Goal: Communication & Community: Answer question/provide support

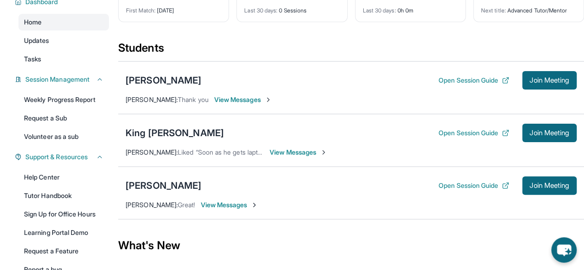
scroll to position [74, 0]
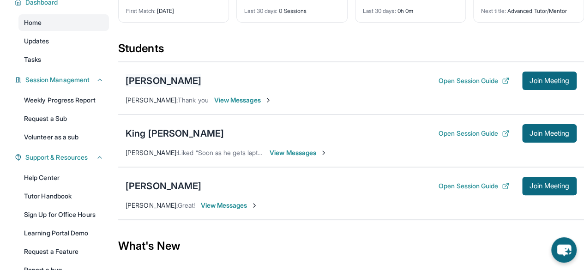
click at [174, 87] on div "[PERSON_NAME]" at bounding box center [164, 80] width 76 height 13
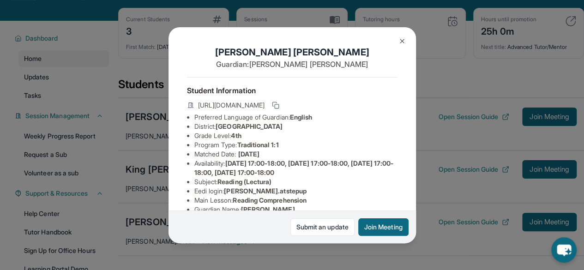
scroll to position [12, 0]
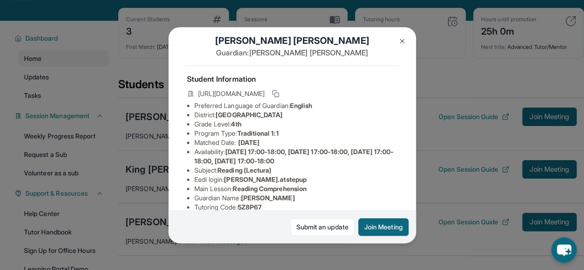
click at [400, 38] on img at bounding box center [401, 40] width 7 height 7
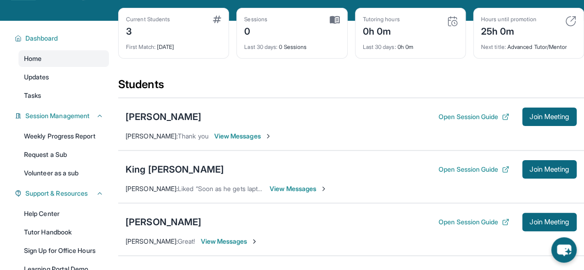
click at [288, 191] on span "View Messages" at bounding box center [299, 188] width 58 height 9
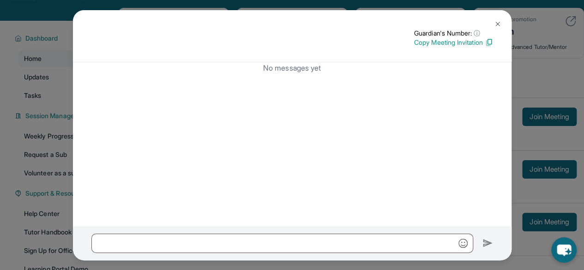
drag, startPoint x: 493, startPoint y: 24, endPoint x: 478, endPoint y: 50, distance: 30.2
click at [478, 50] on div "Guardian's Number: ⓘ This isn't the guardian's real number — it's a private for…" at bounding box center [292, 36] width 438 height 52
click at [474, 42] on p "Copy Meeting Invitation" at bounding box center [453, 42] width 79 height 9
click at [485, 46] on img at bounding box center [489, 42] width 8 height 8
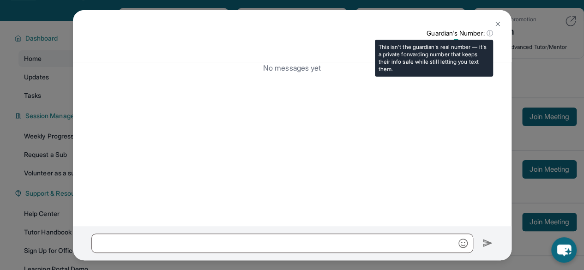
click at [486, 34] on span "ⓘ" at bounding box center [489, 33] width 6 height 9
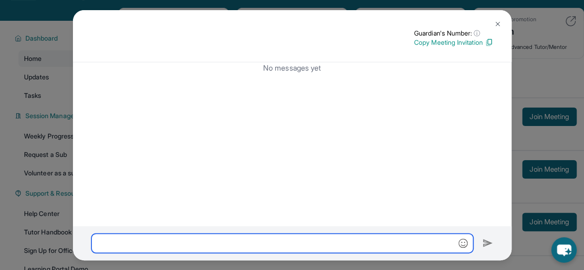
click at [294, 246] on input "text" at bounding box center [282, 243] width 382 height 19
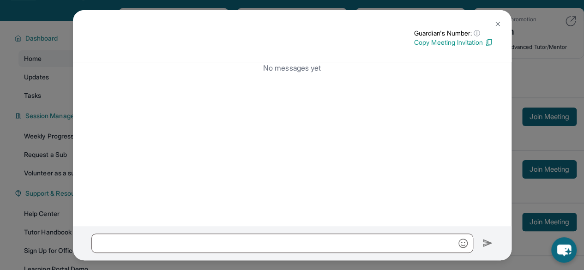
click at [495, 26] on img at bounding box center [497, 23] width 7 height 7
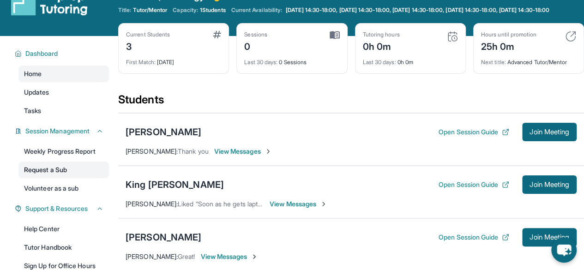
scroll to position [0, 0]
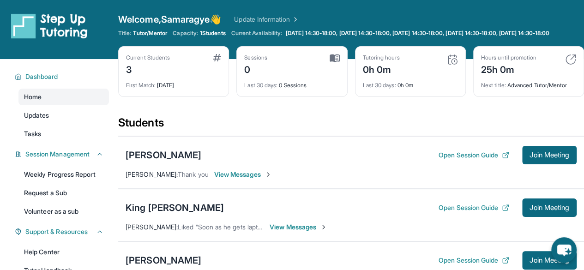
click at [170, 72] on div "3" at bounding box center [148, 68] width 44 height 15
click at [70, 121] on link "Updates" at bounding box center [63, 115] width 90 height 17
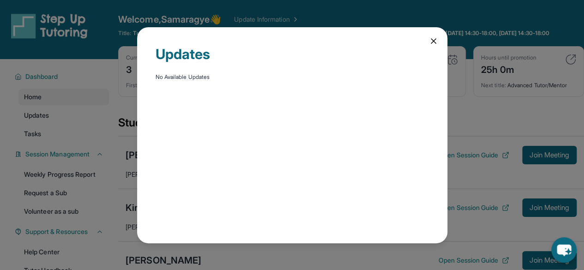
click at [430, 40] on icon at bounding box center [433, 40] width 9 height 9
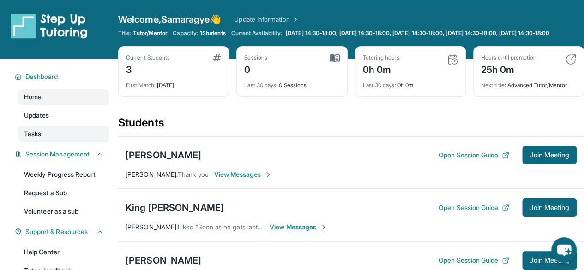
click at [73, 142] on link "Tasks" at bounding box center [63, 134] width 90 height 17
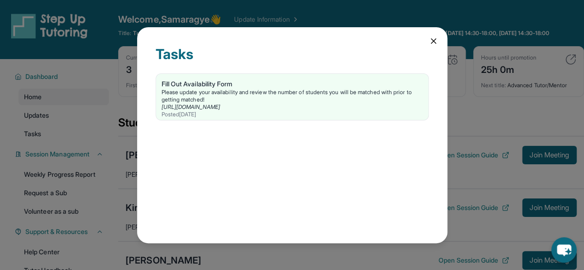
click at [427, 41] on div "Tasks Fill Out Availability Form Please update your availability and review the…" at bounding box center [292, 135] width 310 height 216
click at [434, 40] on icon at bounding box center [433, 41] width 5 height 5
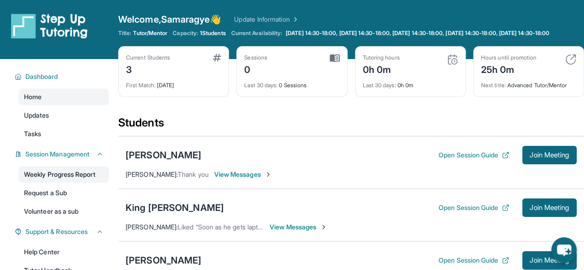
click at [72, 178] on link "Weekly Progress Report" at bounding box center [63, 174] width 90 height 17
click at [473, 160] on button "Open Session Guide" at bounding box center [473, 154] width 71 height 9
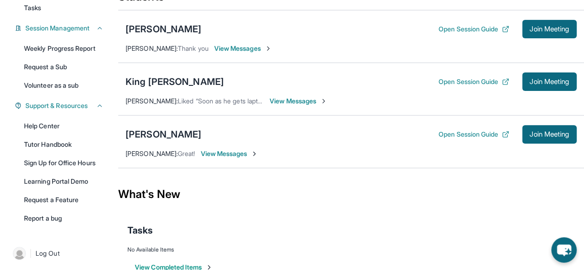
scroll to position [126, 0]
click at [450, 138] on button "Open Session Guide" at bounding box center [473, 133] width 71 height 9
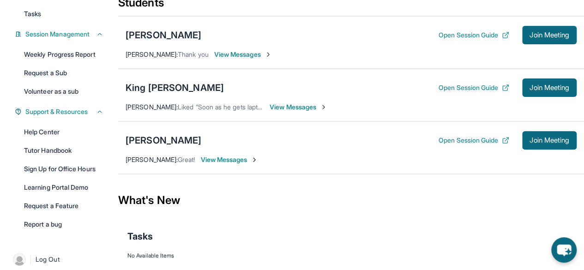
scroll to position [0, 0]
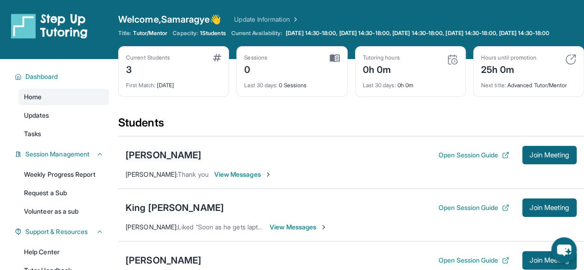
click at [148, 159] on div "[PERSON_NAME]" at bounding box center [164, 155] width 76 height 13
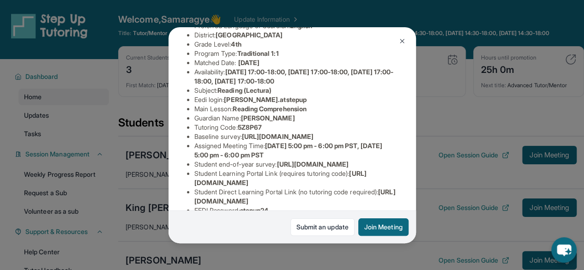
scroll to position [95, 0]
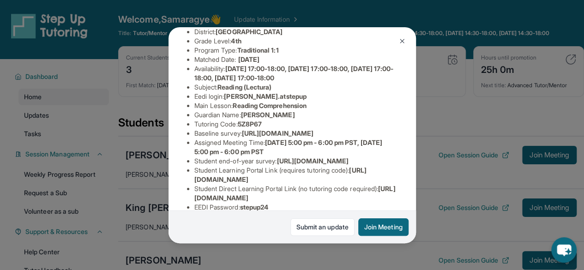
click at [256, 128] on span "5Z8P67" at bounding box center [250, 124] width 24 height 8
copy span "5Z8P67"
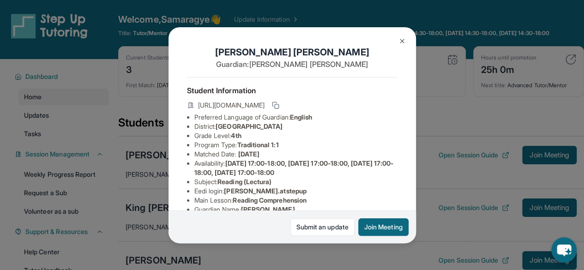
scroll to position [0, 0]
click at [264, 110] on span "[URL][DOMAIN_NAME]" at bounding box center [231, 105] width 66 height 9
click at [191, 108] on icon at bounding box center [190, 105] width 7 height 7
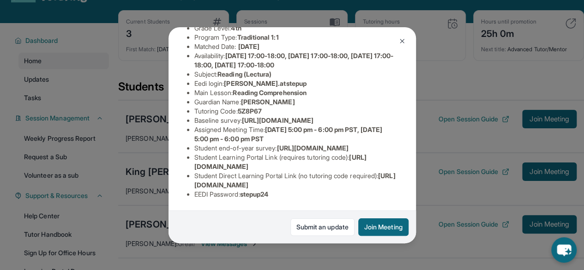
scroll to position [166, 3]
click at [401, 40] on img at bounding box center [401, 40] width 7 height 7
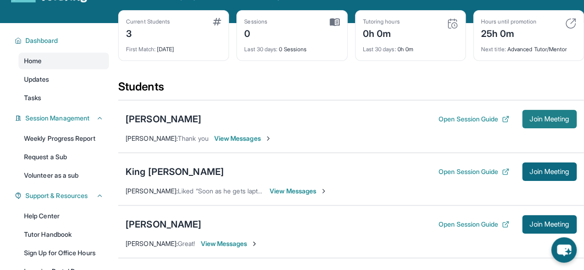
click at [554, 122] on span "Join Meeting" at bounding box center [549, 119] width 40 height 6
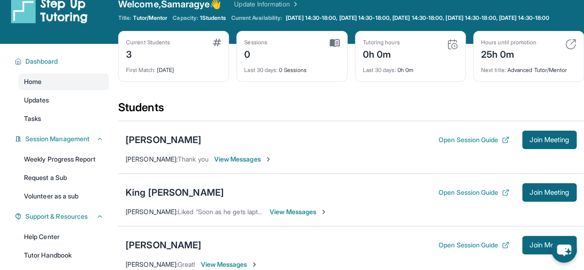
scroll to position [15, 0]
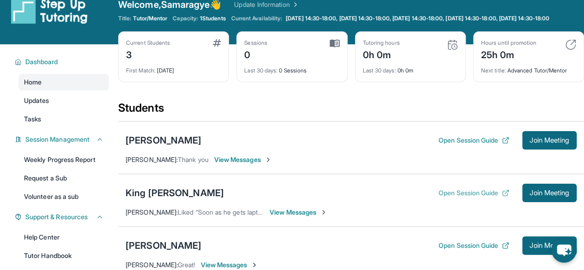
drag, startPoint x: 491, startPoint y: 148, endPoint x: 455, endPoint y: 200, distance: 63.4
click at [455, 200] on div "Jeremiah Nunez Open Session Guide Join Meeting Angelita Martinez : Thank you Vi…" at bounding box center [351, 200] width 466 height 159
click at [162, 147] on div "[PERSON_NAME]" at bounding box center [164, 140] width 76 height 13
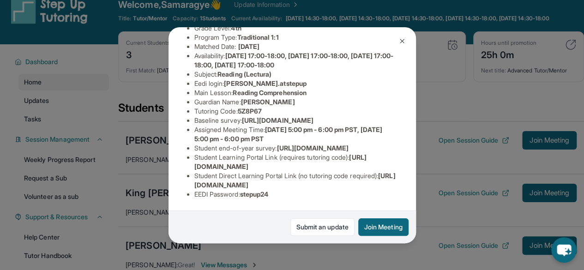
scroll to position [0, 4]
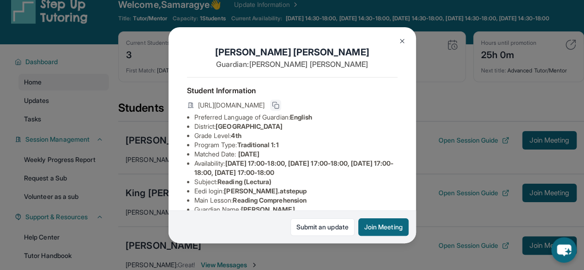
click at [279, 106] on icon at bounding box center [275, 105] width 7 height 7
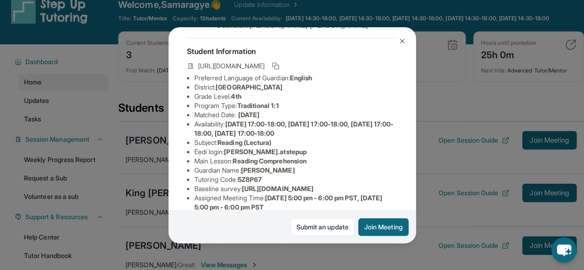
scroll to position [39, 4]
click at [403, 42] on img at bounding box center [401, 40] width 7 height 7
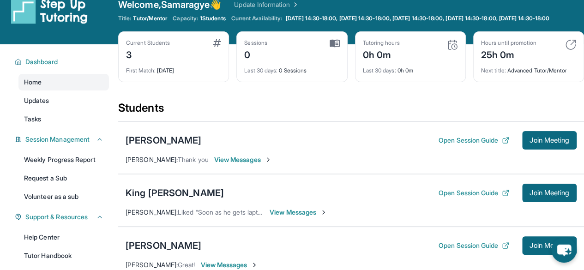
scroll to position [0, 0]
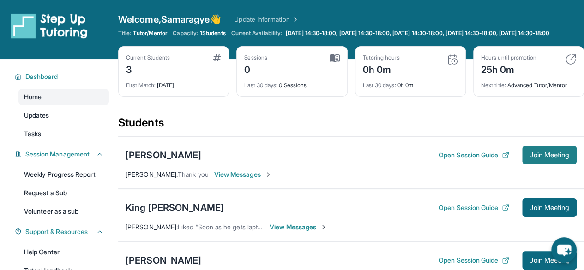
click at [534, 158] on span "Join Meeting" at bounding box center [549, 155] width 40 height 6
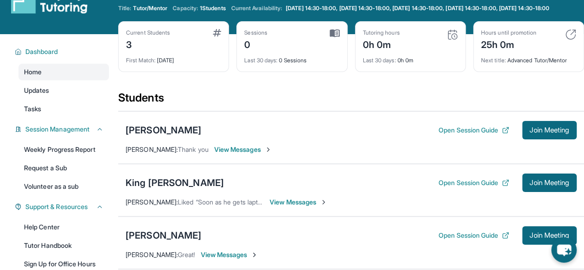
click at [576, 42] on div "Hours until promotion 25h 0m Next title : Advanced Tutor/Mentor" at bounding box center [528, 46] width 111 height 51
click at [570, 40] on img at bounding box center [570, 34] width 11 height 11
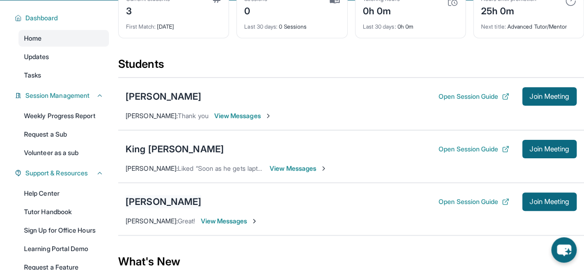
click at [160, 208] on div "[PERSON_NAME]" at bounding box center [164, 201] width 76 height 13
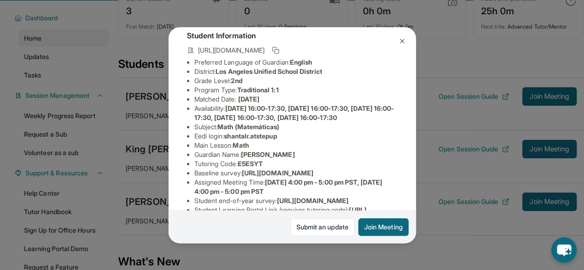
scroll to position [55, 0]
click at [279, 54] on icon at bounding box center [275, 49] width 7 height 7
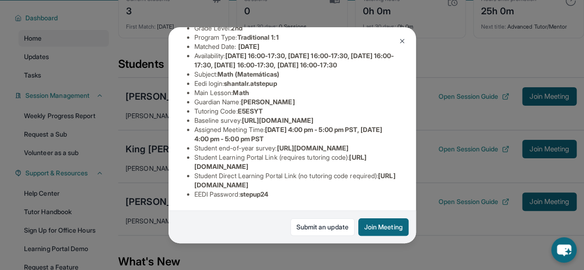
scroll to position [160, 2]
click at [397, 39] on button at bounding box center [402, 41] width 18 height 18
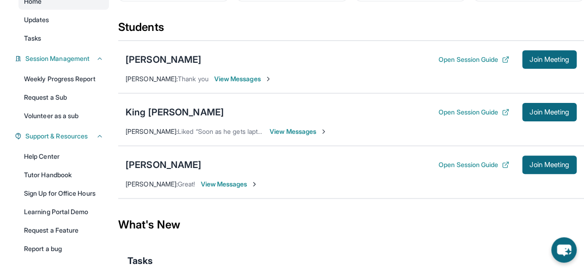
scroll to position [99, 0]
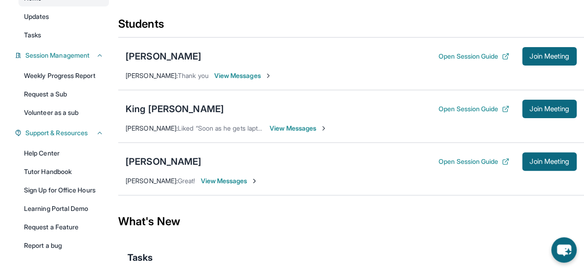
click at [220, 186] on span "View Messages" at bounding box center [229, 180] width 58 height 9
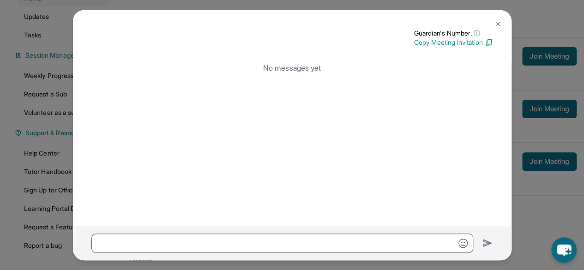
click at [260, 233] on div at bounding box center [292, 243] width 438 height 34
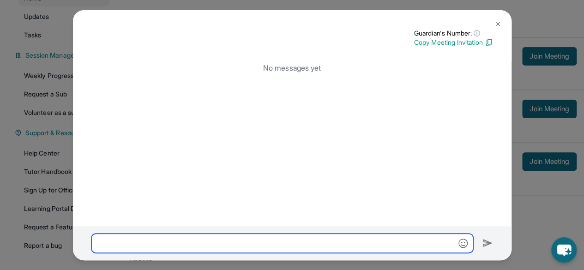
click at [258, 244] on input "text" at bounding box center [282, 243] width 382 height 19
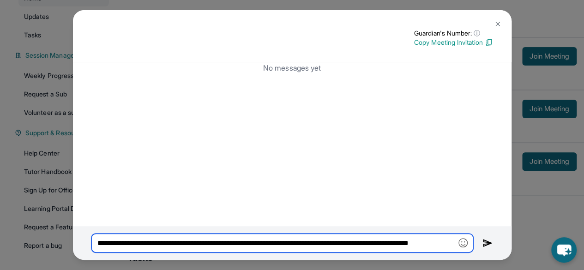
scroll to position [0, 22]
paste input "**********"
click at [224, 242] on input "**********" at bounding box center [282, 243] width 382 height 19
click at [452, 243] on input "**********" at bounding box center [282, 243] width 382 height 19
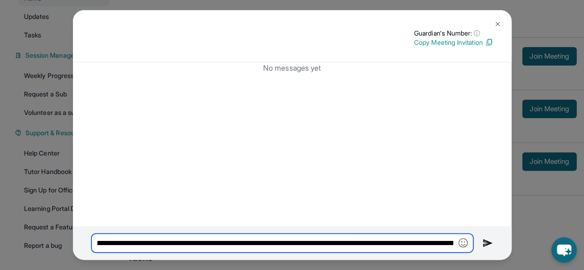
scroll to position [0, 313]
drag, startPoint x: 388, startPoint y: 243, endPoint x: 414, endPoint y: 243, distance: 25.4
click at [414, 243] on input "**********" at bounding box center [282, 243] width 382 height 19
click at [450, 243] on input "**********" at bounding box center [282, 243] width 382 height 19
paste input "******"
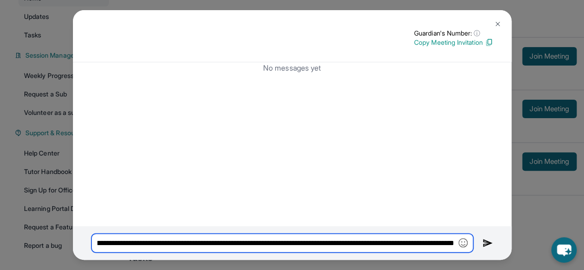
scroll to position [0, 342]
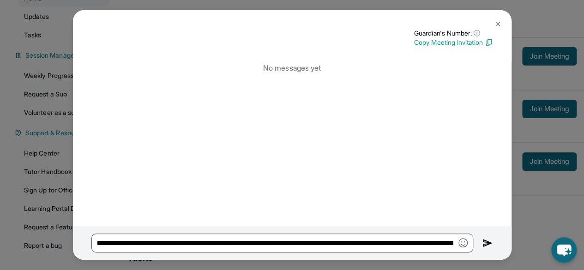
click at [234, 252] on div "**********" at bounding box center [292, 243] width 438 height 34
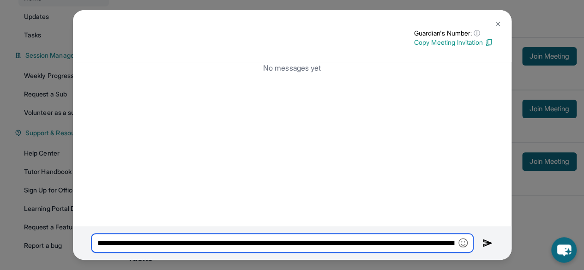
click at [325, 244] on input "**********" at bounding box center [282, 243] width 382 height 19
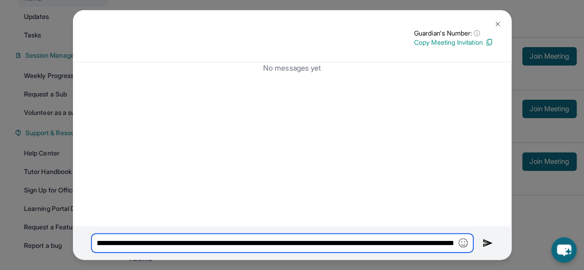
type input "**********"
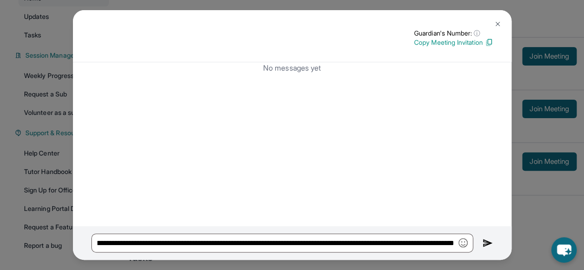
scroll to position [0, 0]
click at [499, 17] on button at bounding box center [497, 24] width 18 height 18
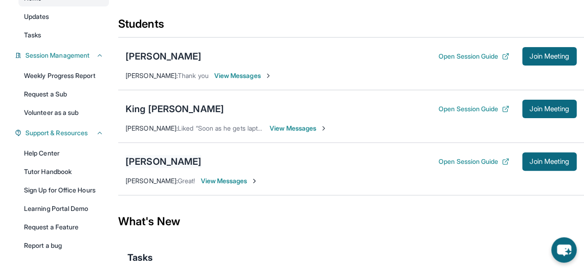
click at [165, 165] on div "[PERSON_NAME]" at bounding box center [164, 161] width 76 height 13
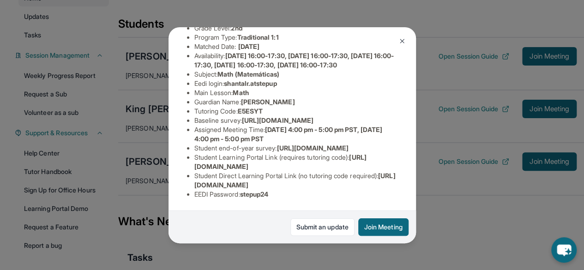
scroll to position [156, 0]
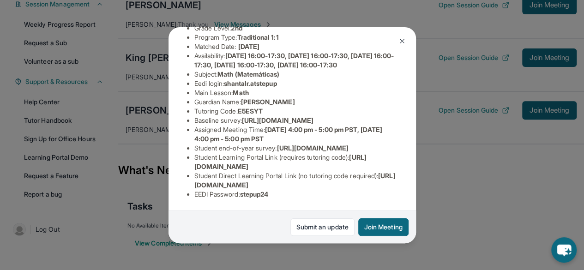
click at [394, 41] on button at bounding box center [402, 41] width 18 height 18
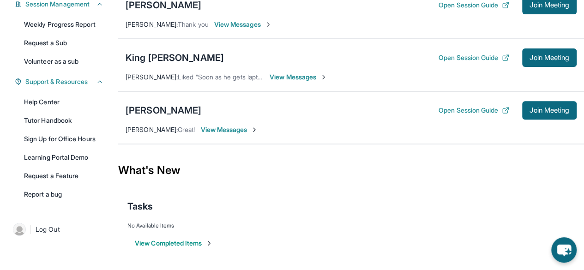
click at [209, 129] on span "View Messages" at bounding box center [229, 129] width 58 height 9
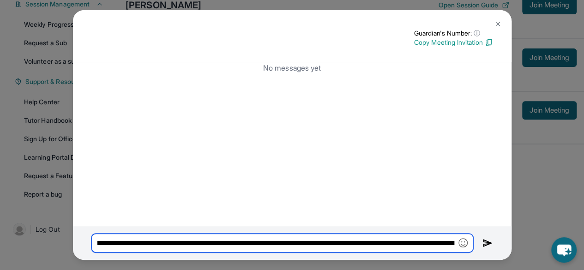
scroll to position [0, 369]
drag, startPoint x: 189, startPoint y: 244, endPoint x: 497, endPoint y: 240, distance: 307.9
click at [497, 240] on div "**********" at bounding box center [292, 243] width 438 height 34
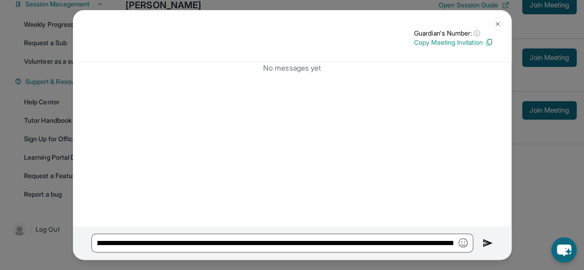
scroll to position [0, 0]
click at [498, 21] on img at bounding box center [497, 23] width 7 height 7
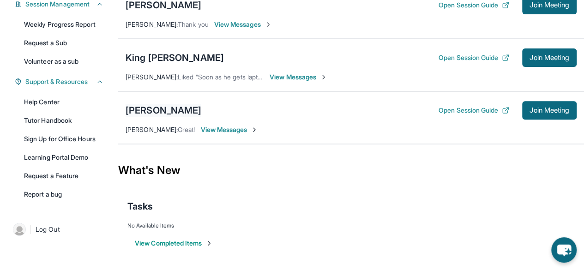
click at [160, 109] on div "[PERSON_NAME]" at bounding box center [164, 110] width 76 height 13
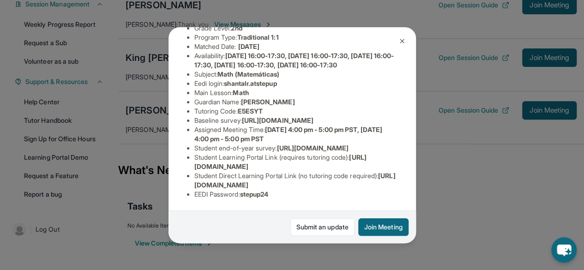
scroll to position [127, 0]
click at [401, 43] on img at bounding box center [401, 40] width 7 height 7
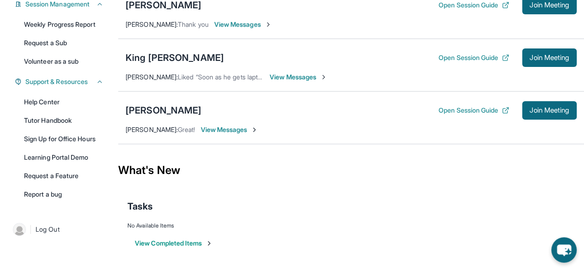
click at [233, 127] on span "View Messages" at bounding box center [229, 129] width 58 height 9
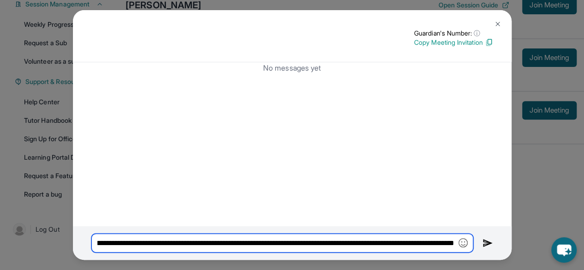
scroll to position [0, 369]
drag, startPoint x: 333, startPoint y: 234, endPoint x: 473, endPoint y: 250, distance: 140.3
click at [473, 250] on div "**********" at bounding box center [292, 243] width 438 height 34
click at [438, 243] on input "**********" at bounding box center [282, 243] width 382 height 19
click at [421, 243] on input "**********" at bounding box center [282, 243] width 382 height 19
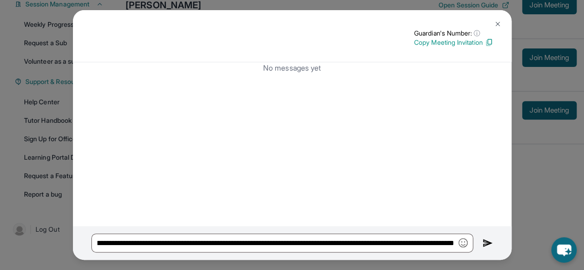
scroll to position [0, 0]
click at [485, 240] on img at bounding box center [487, 243] width 11 height 11
click at [483, 244] on img at bounding box center [487, 243] width 11 height 11
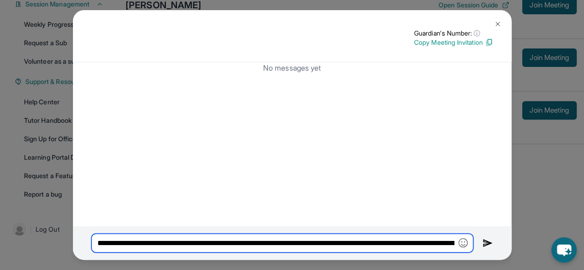
click at [435, 244] on input "**********" at bounding box center [282, 243] width 382 height 19
drag, startPoint x: 435, startPoint y: 244, endPoint x: 226, endPoint y: 231, distance: 209.0
click at [226, 231] on div "**********" at bounding box center [292, 243] width 438 height 34
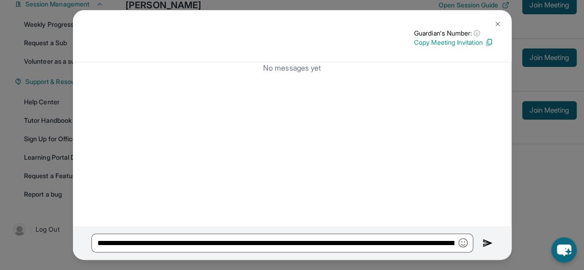
click at [496, 23] on img at bounding box center [497, 23] width 7 height 7
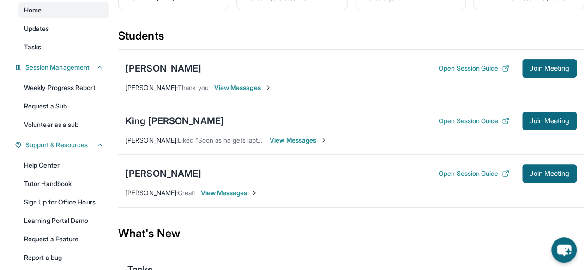
scroll to position [86, 0]
click at [255, 90] on span "View Messages" at bounding box center [243, 88] width 58 height 9
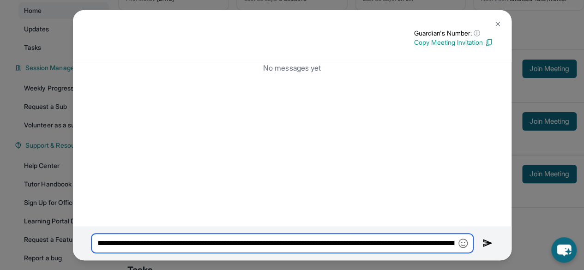
click at [390, 245] on input "**********" at bounding box center [282, 243] width 382 height 19
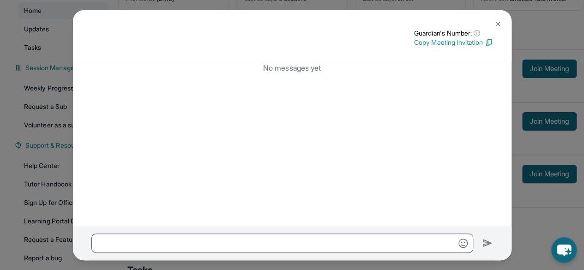
click at [542, 225] on div "Guardian's Number: ⓘ This isn't the guardian's real number — it's a private for…" at bounding box center [292, 135] width 584 height 270
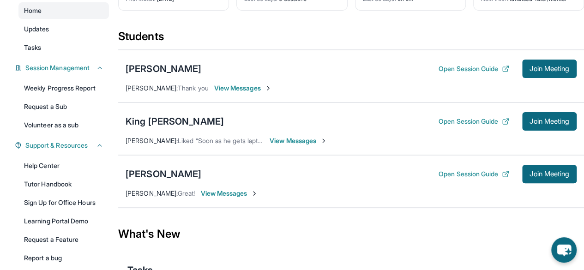
click at [233, 198] on span "View Messages" at bounding box center [229, 193] width 58 height 9
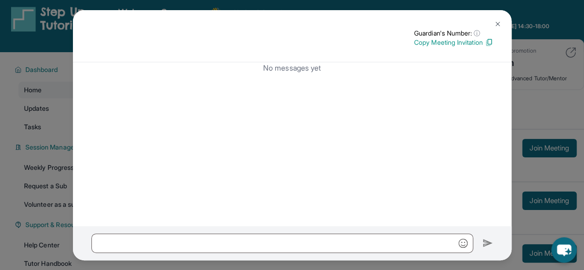
scroll to position [5, 0]
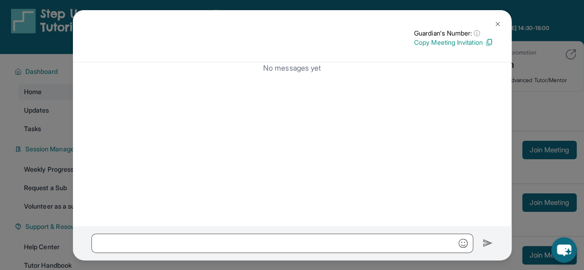
click at [501, 25] on button at bounding box center [497, 24] width 18 height 18
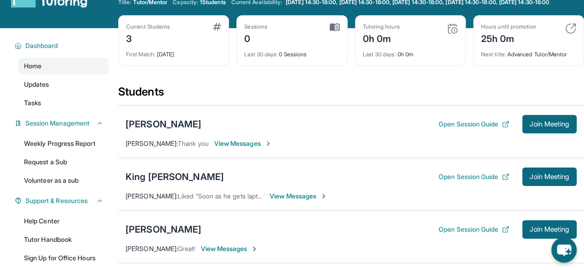
scroll to position [31, 0]
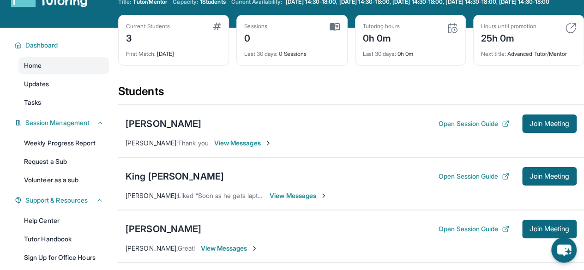
click at [250, 148] on span "View Messages" at bounding box center [243, 142] width 58 height 9
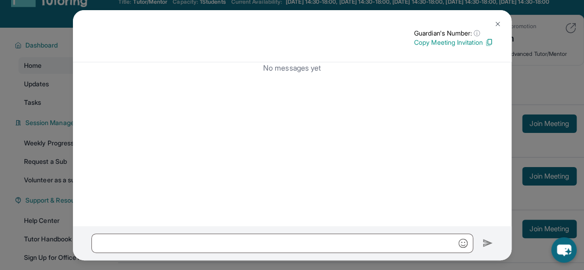
scroll to position [60, 0]
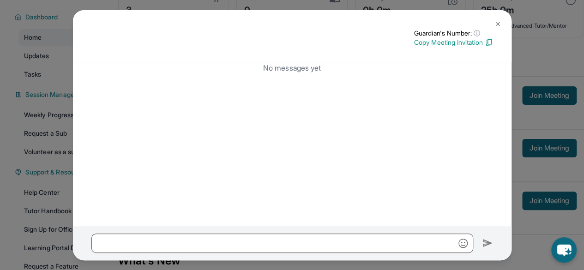
click at [495, 24] on img at bounding box center [497, 23] width 7 height 7
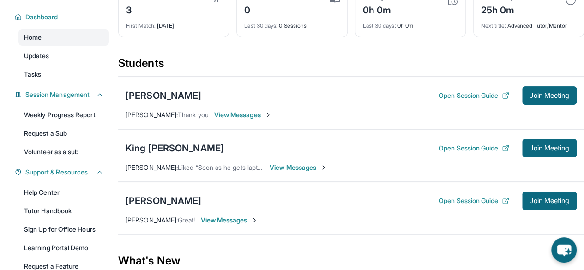
click at [290, 172] on span "View Messages" at bounding box center [299, 167] width 58 height 9
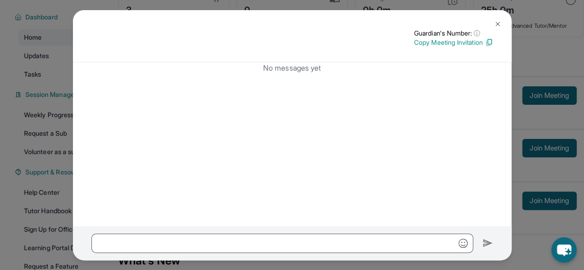
click at [492, 21] on button at bounding box center [497, 24] width 18 height 18
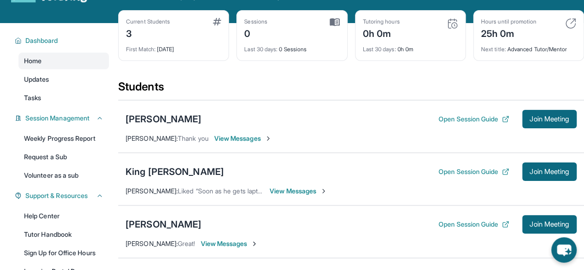
scroll to position [38, 0]
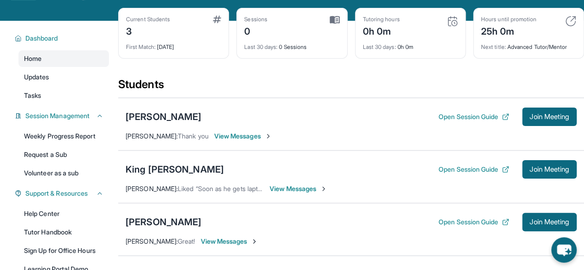
click at [272, 141] on span "View Messages" at bounding box center [243, 136] width 58 height 9
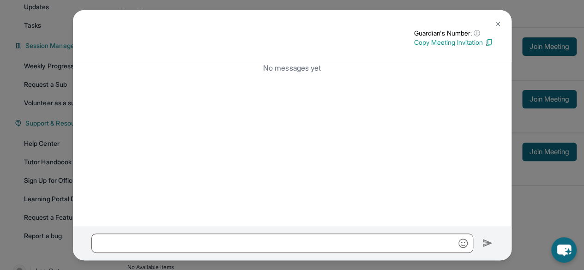
scroll to position [112, 0]
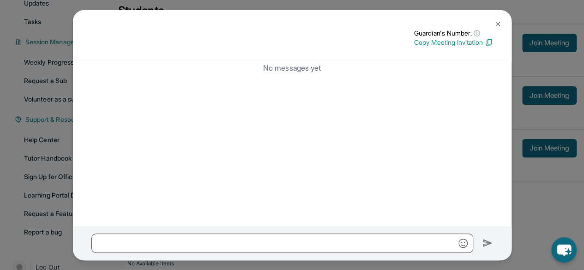
click at [497, 25] on img at bounding box center [497, 23] width 7 height 7
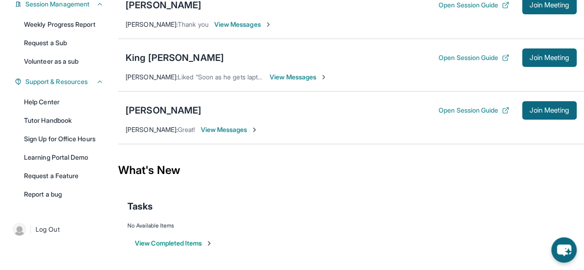
scroll to position [111, 0]
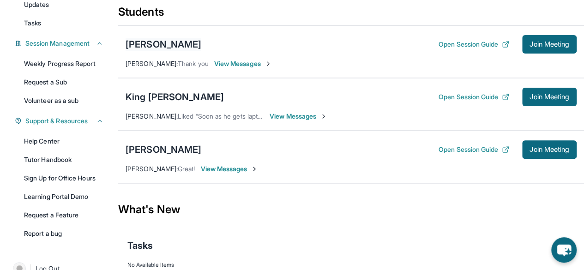
click at [186, 50] on div "[PERSON_NAME]" at bounding box center [164, 44] width 76 height 13
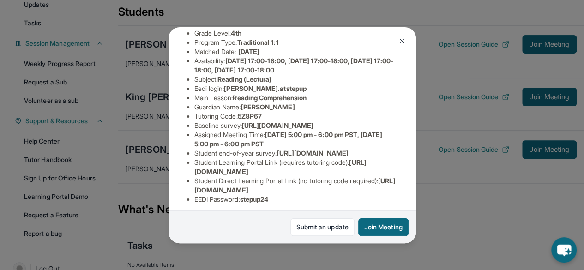
scroll to position [109, 0]
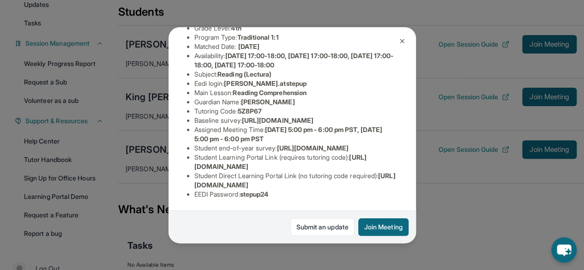
click at [399, 41] on img at bounding box center [401, 40] width 7 height 7
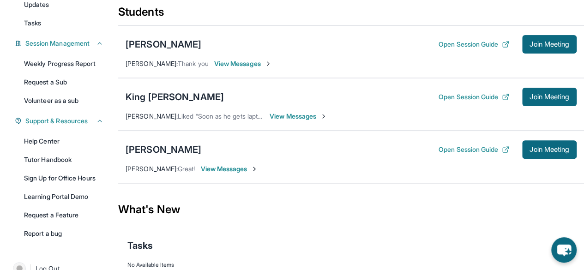
click at [233, 173] on span "View Messages" at bounding box center [229, 168] width 58 height 9
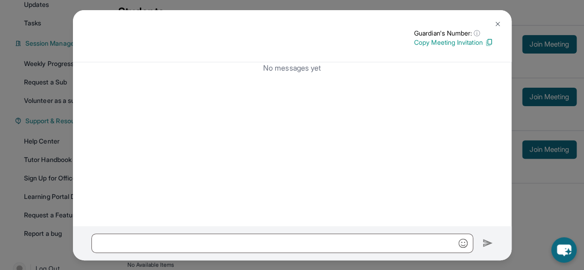
click at [503, 25] on button at bounding box center [497, 24] width 18 height 18
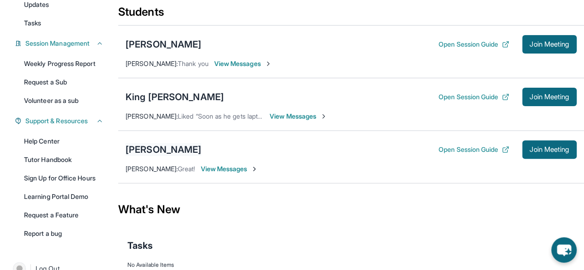
click at [174, 156] on div "[PERSON_NAME]" at bounding box center [164, 149] width 76 height 13
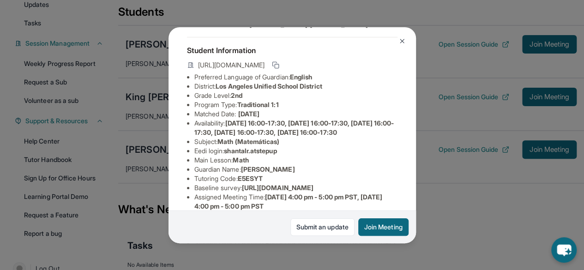
scroll to position [43, 0]
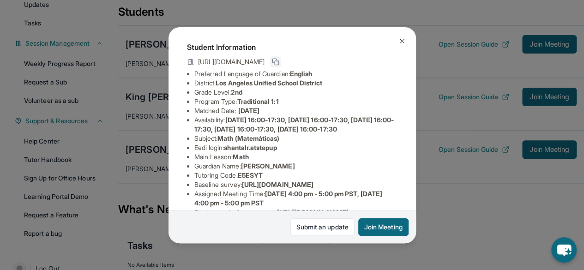
click at [279, 65] on icon at bounding box center [275, 61] width 7 height 7
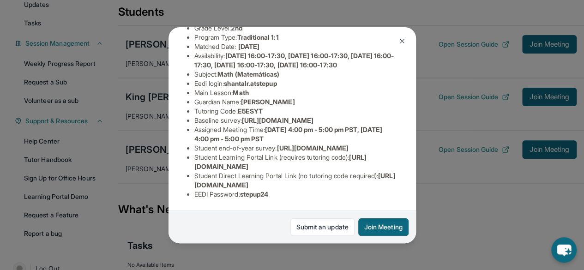
scroll to position [193, 0]
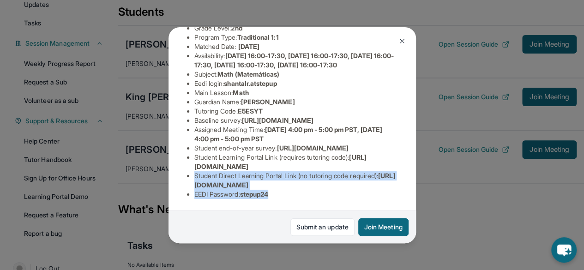
drag, startPoint x: 275, startPoint y: 191, endPoint x: 190, endPoint y: 168, distance: 87.8
click at [190, 168] on ul "Preferred Language of Guardian: English District: [GEOGRAPHIC_DATA] Unified Sch…" at bounding box center [292, 102] width 210 height 194
copy ul "Student Direct Learning Portal Link (no tutoring code required) : [URL][DOMAIN_…"
click at [460, 212] on div "[PERSON_NAME] Guardian: [PERSON_NAME] Student Information [URL][DOMAIN_NAME] Pr…" at bounding box center [292, 135] width 584 height 270
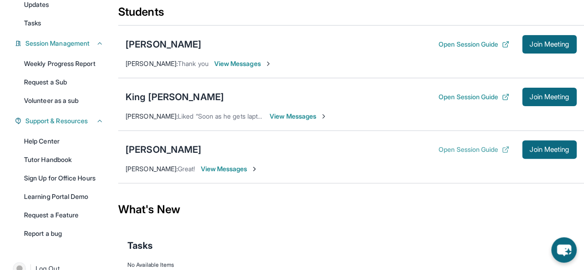
click at [473, 154] on button "Open Session Guide" at bounding box center [473, 149] width 71 height 9
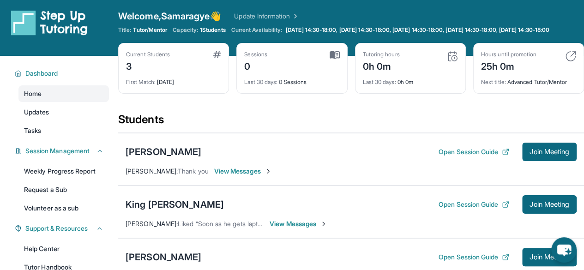
scroll to position [0, 0]
